Goal: Communication & Community: Answer question/provide support

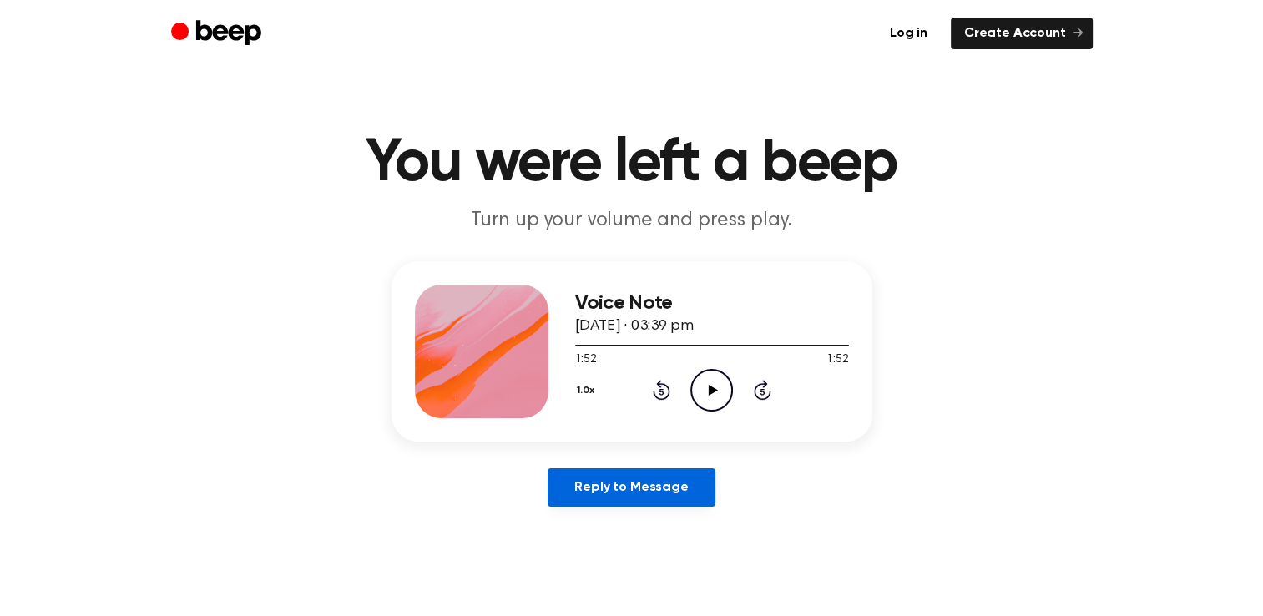
click at [680, 485] on link "Reply to Message" at bounding box center [631, 487] width 167 height 38
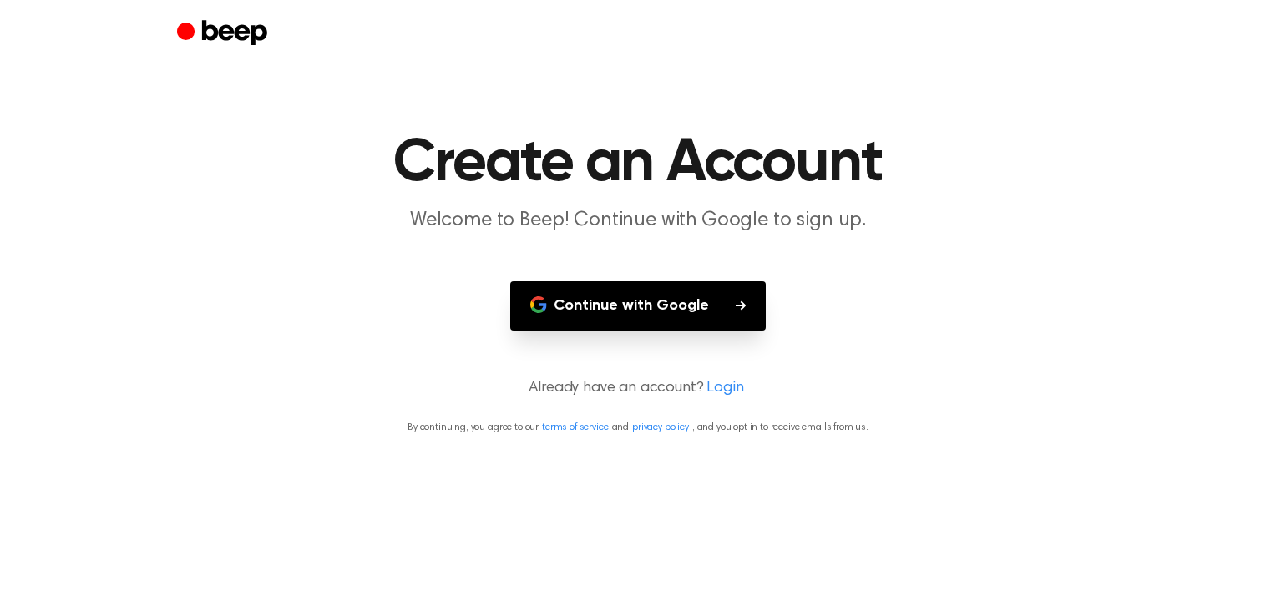
click at [718, 387] on link "Login" at bounding box center [724, 388] width 37 height 23
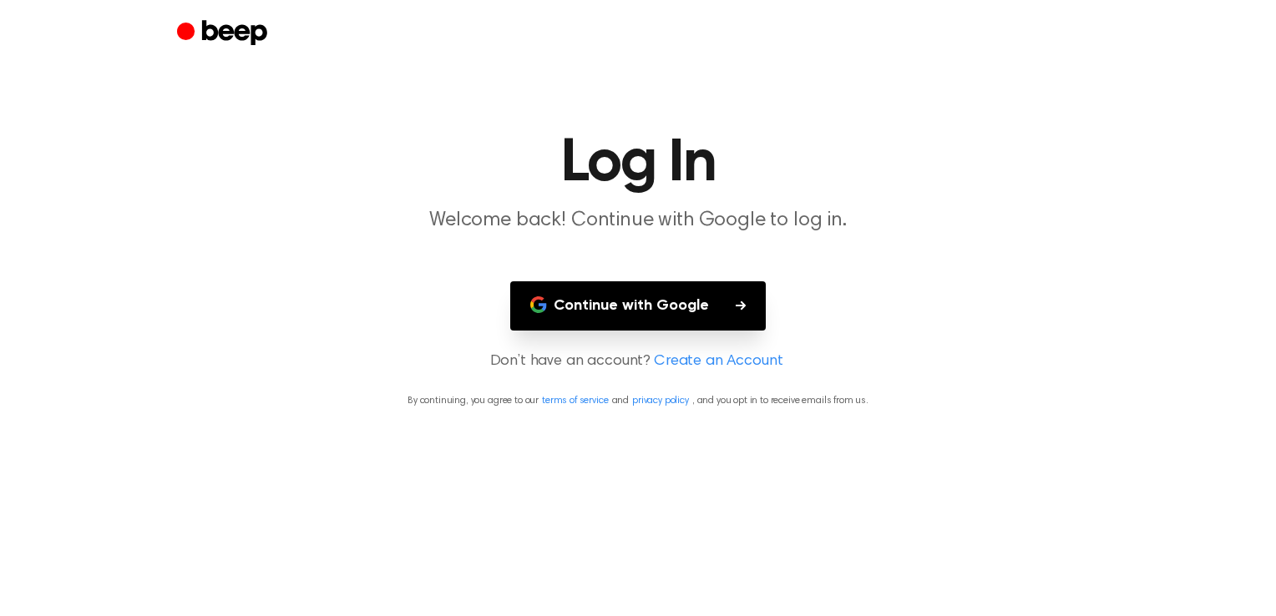
click at [698, 298] on button "Continue with Google" at bounding box center [637, 305] width 255 height 49
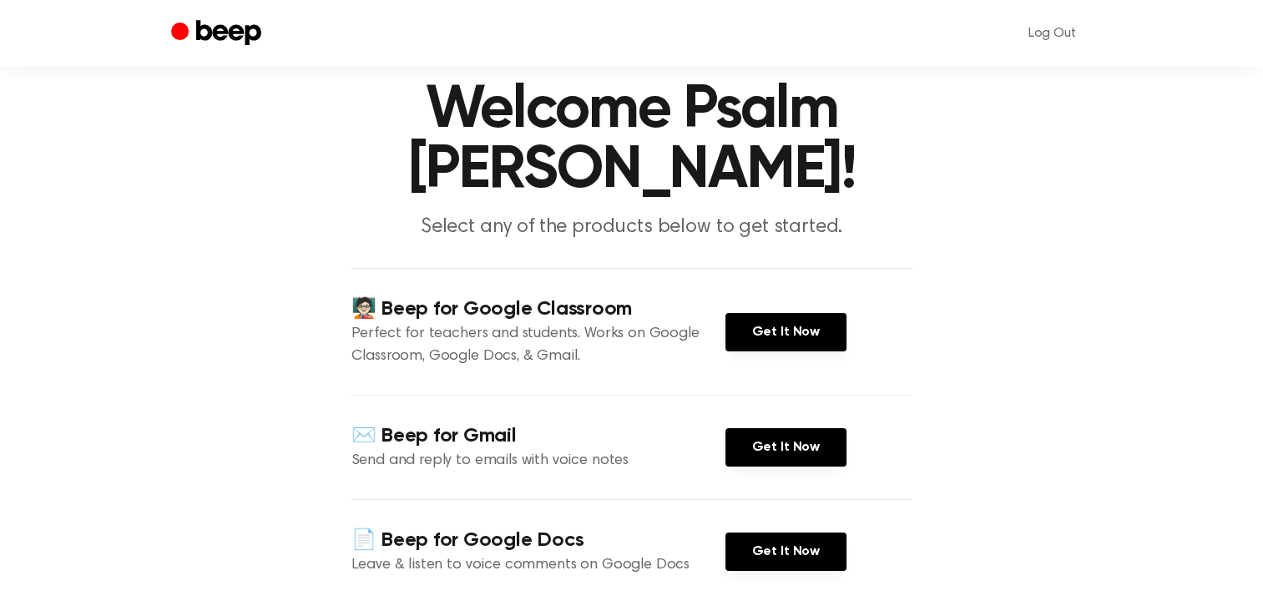
scroll to position [68, 0]
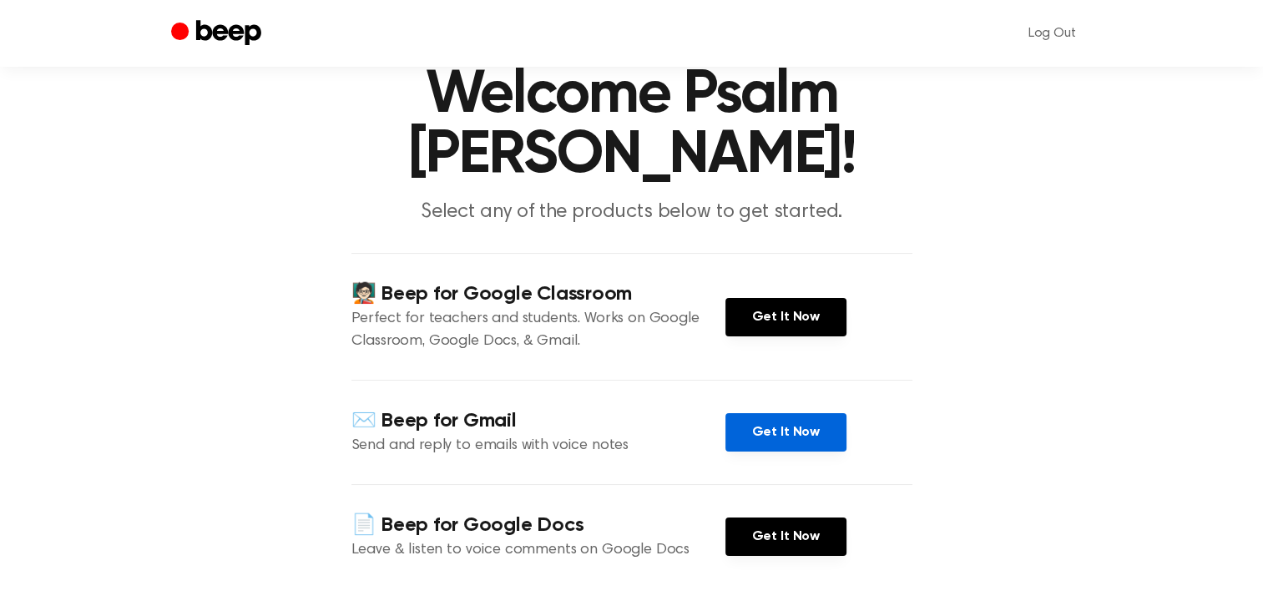
click at [801, 413] on link "Get It Now" at bounding box center [785, 432] width 121 height 38
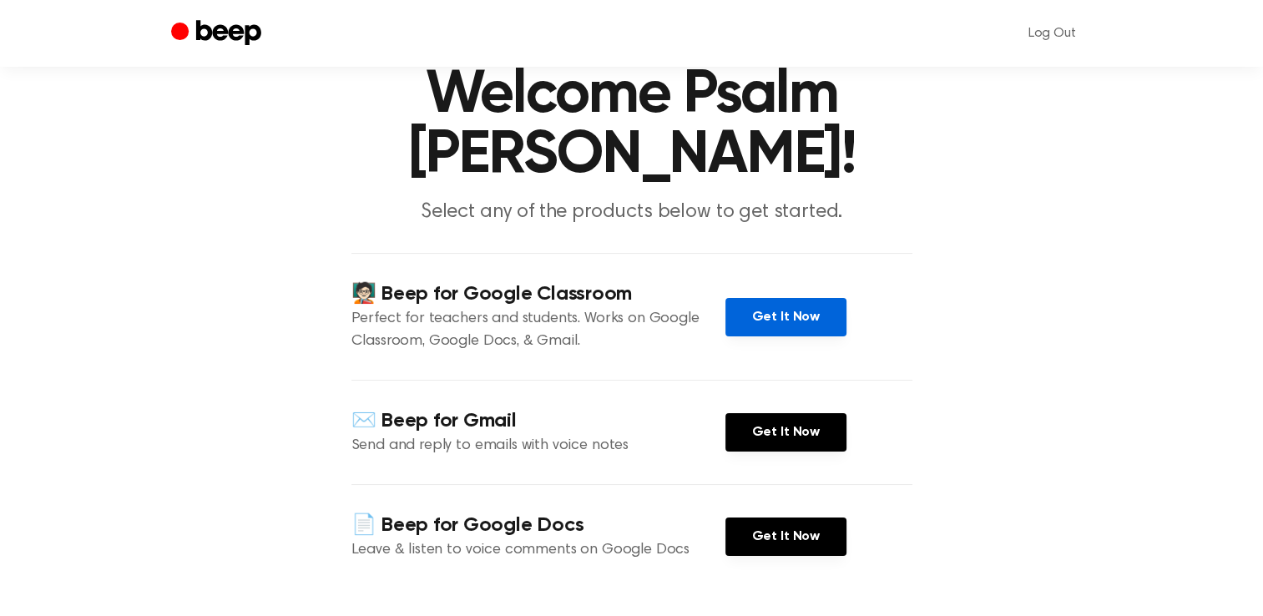
click at [771, 298] on link "Get It Now" at bounding box center [785, 317] width 121 height 38
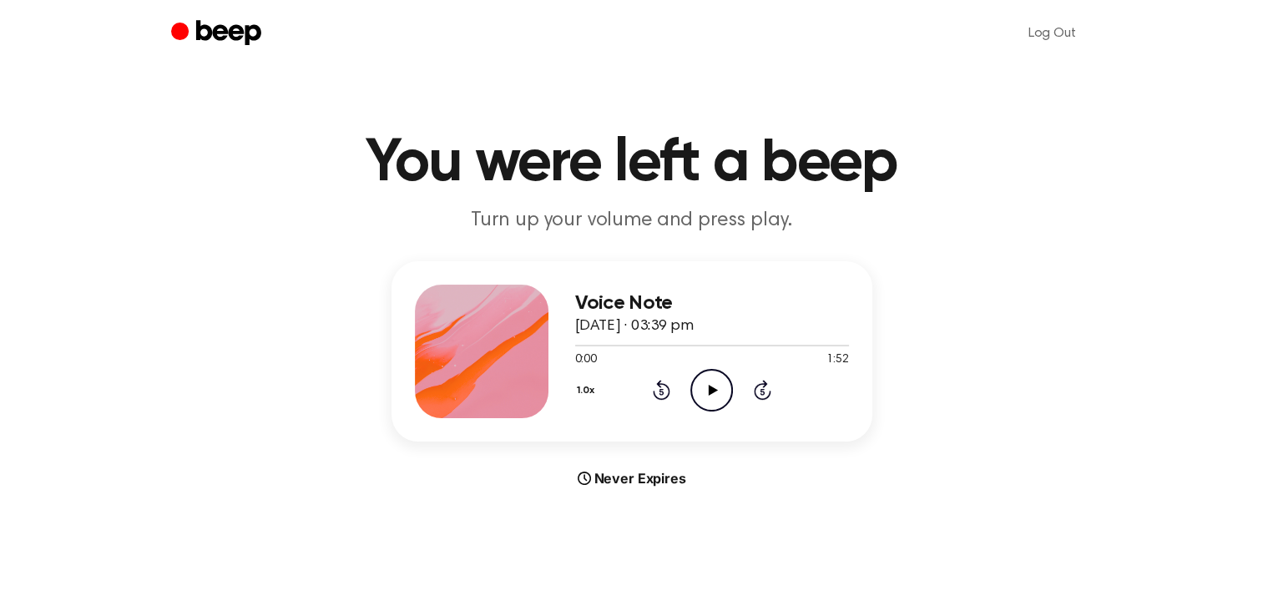
click at [714, 401] on icon "Play Audio" at bounding box center [711, 390] width 43 height 43
click at [707, 387] on icon "Pause Audio" at bounding box center [711, 390] width 43 height 43
